Goal: Check status: Check status

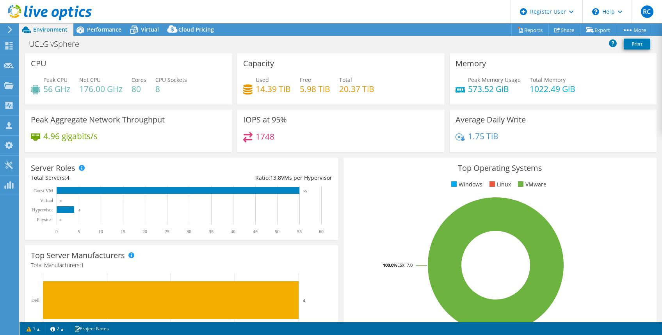
select select "Canada"
select select "CAD"
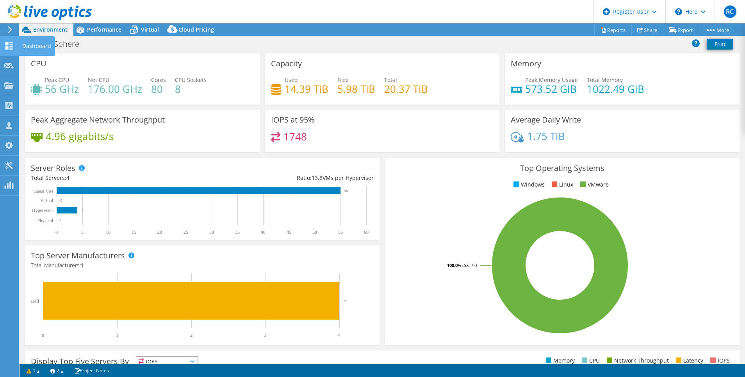
click at [34, 48] on div "Dashboard" at bounding box center [36, 46] width 37 height 20
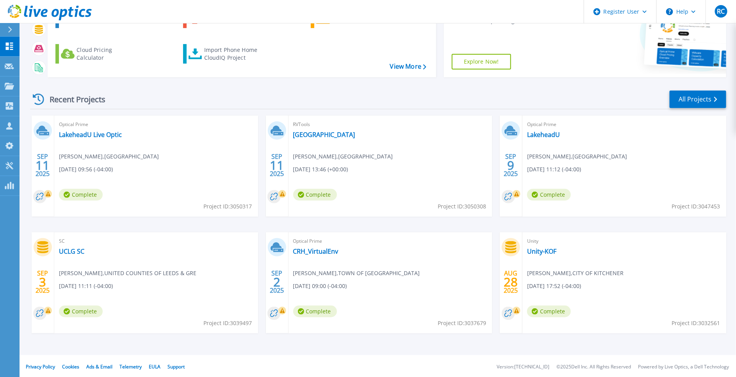
scroll to position [88, 0]
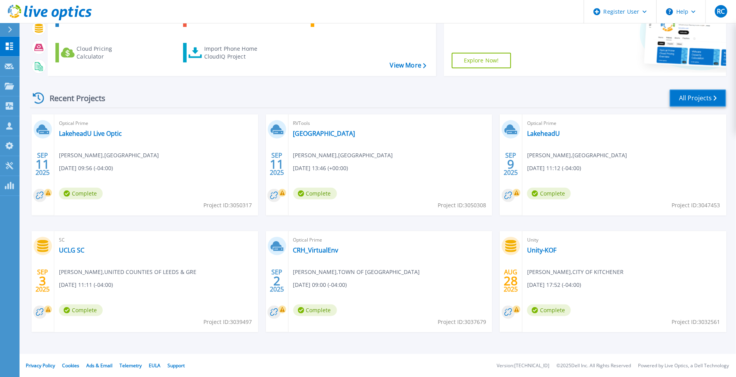
click at [697, 101] on link "All Projects" at bounding box center [697, 98] width 57 height 18
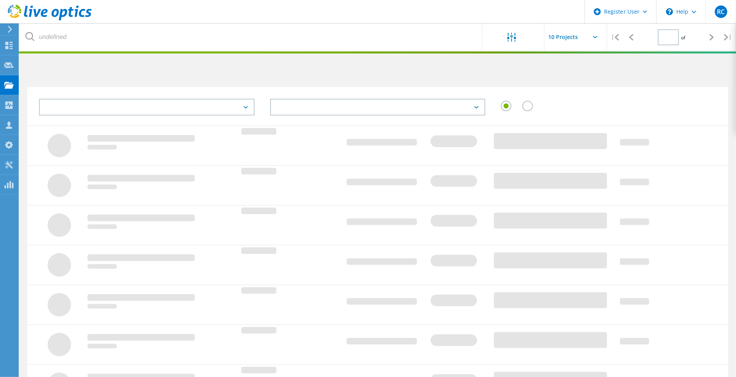
type input "1"
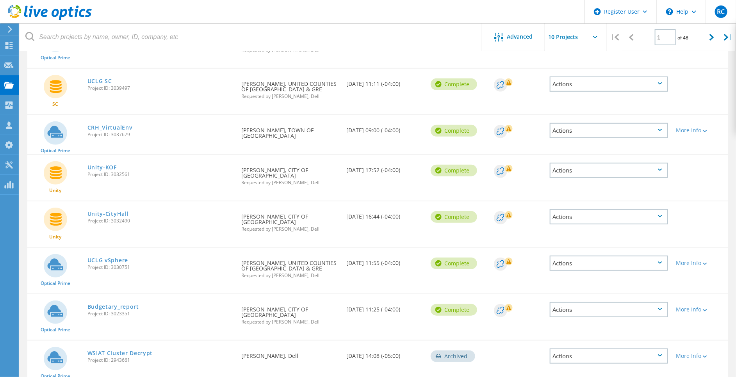
scroll to position [211, 0]
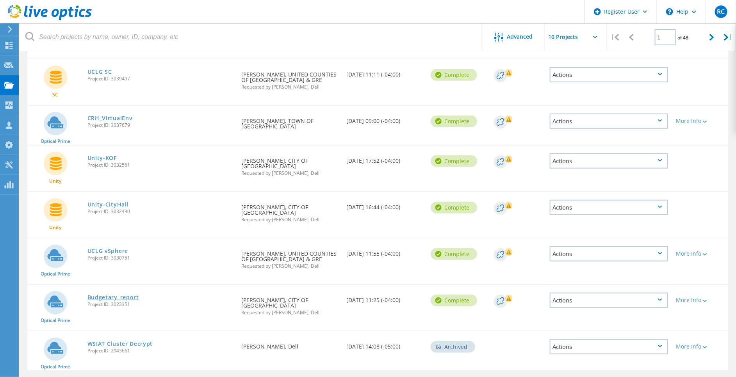
click at [99, 295] on link "Budgetary_report" at bounding box center [113, 297] width 52 height 5
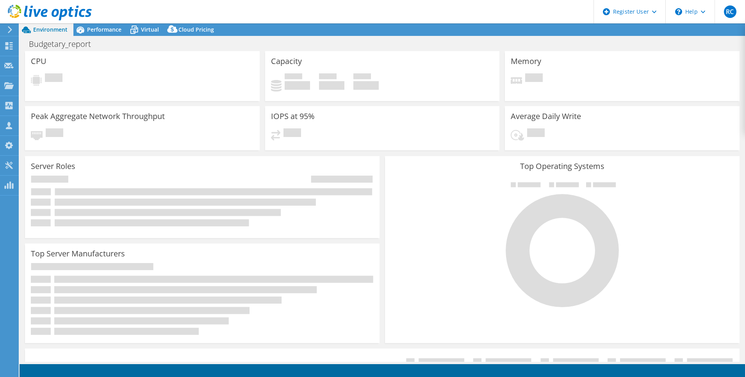
select select "Canada"
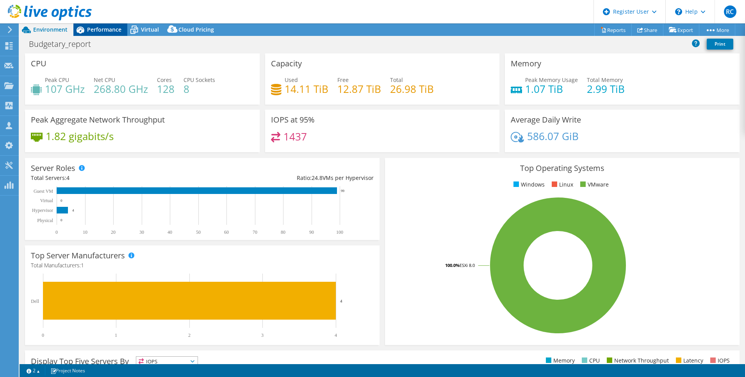
click at [104, 31] on span "Performance" at bounding box center [104, 29] width 34 height 7
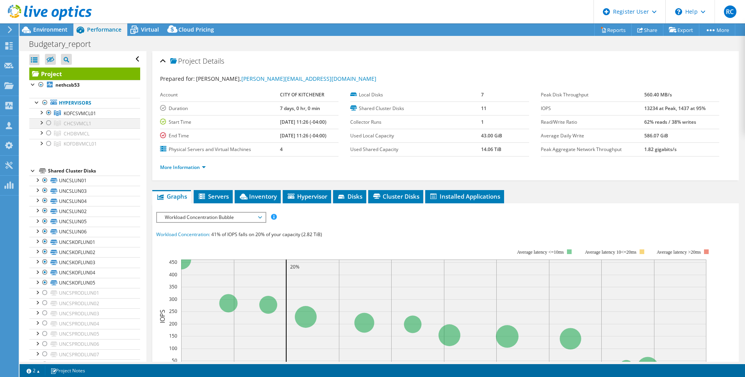
click at [48, 119] on div at bounding box center [49, 122] width 8 height 9
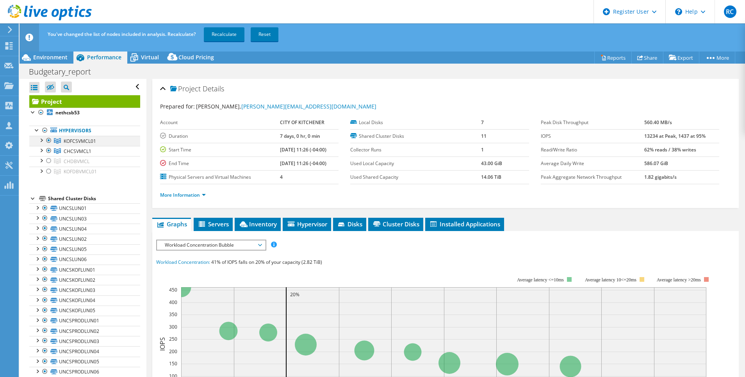
click at [49, 140] on div at bounding box center [49, 140] width 8 height 9
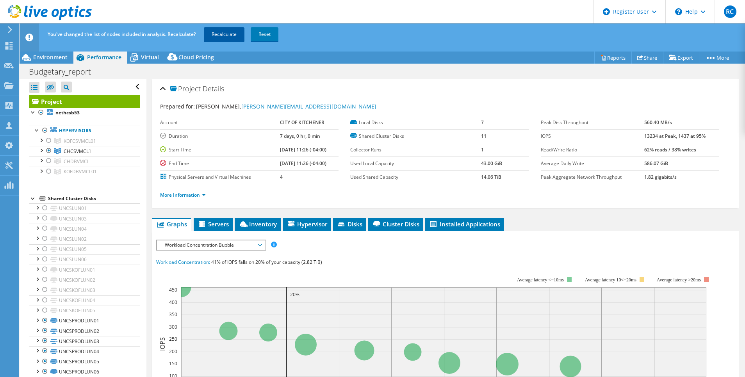
click at [220, 33] on link "Recalculate" at bounding box center [224, 34] width 41 height 14
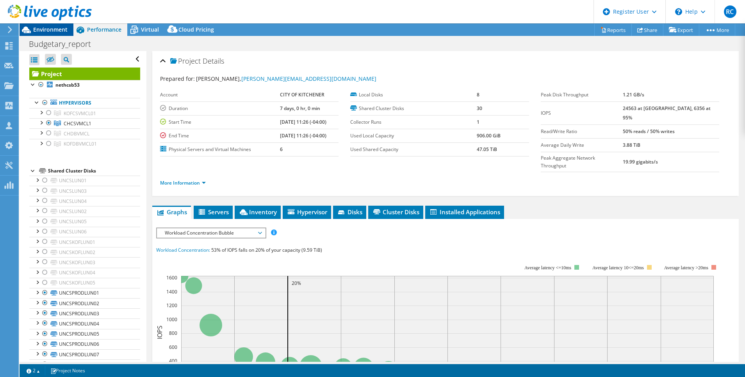
click at [53, 28] on span "Environment" at bounding box center [50, 29] width 34 height 7
